Goal: Task Accomplishment & Management: Complete application form

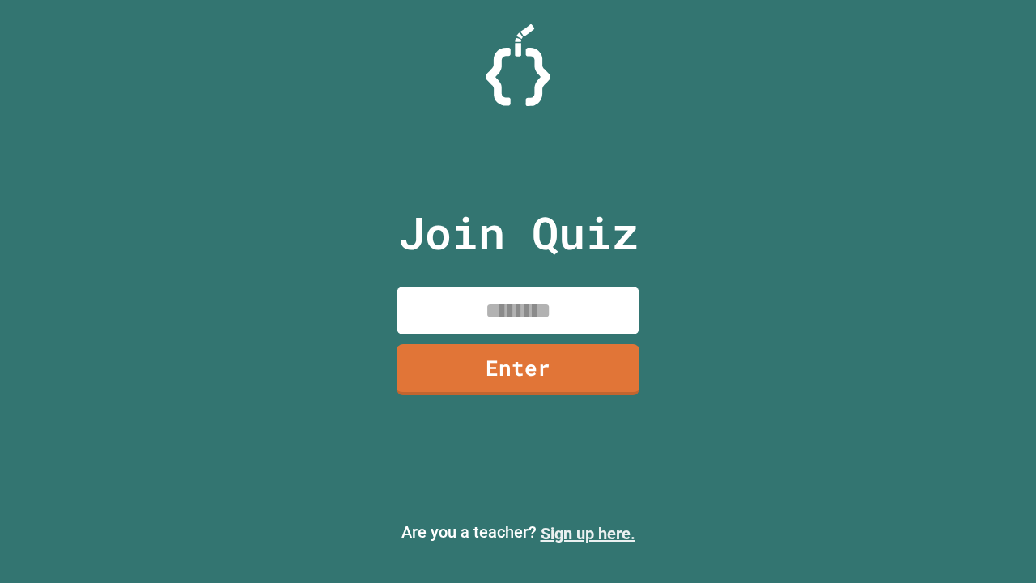
click at [588, 534] on link "Sign up here." at bounding box center [588, 533] width 95 height 19
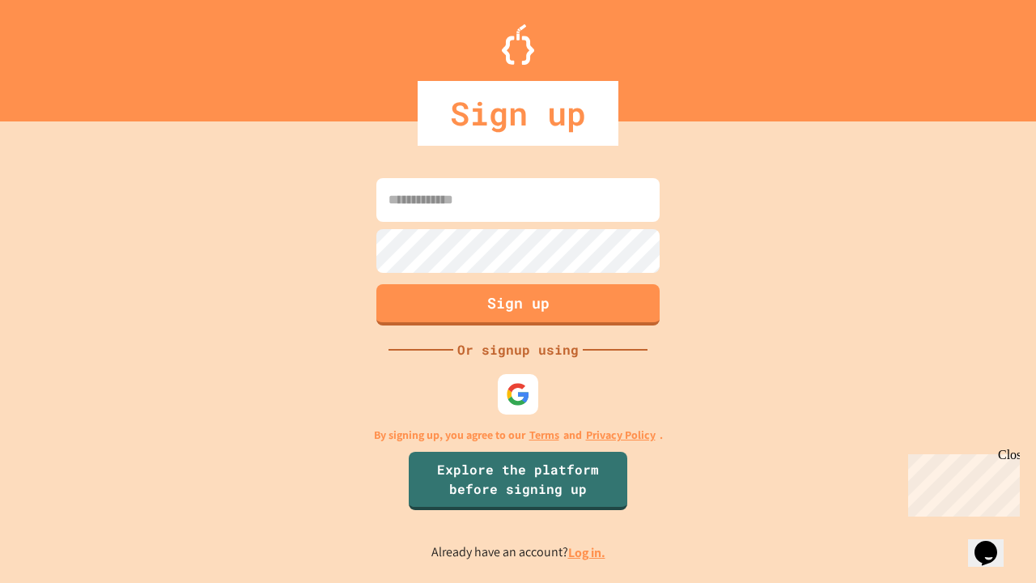
click at [588, 552] on link "Log in." at bounding box center [586, 552] width 37 height 17
